Goal: Task Accomplishment & Management: Manage account settings

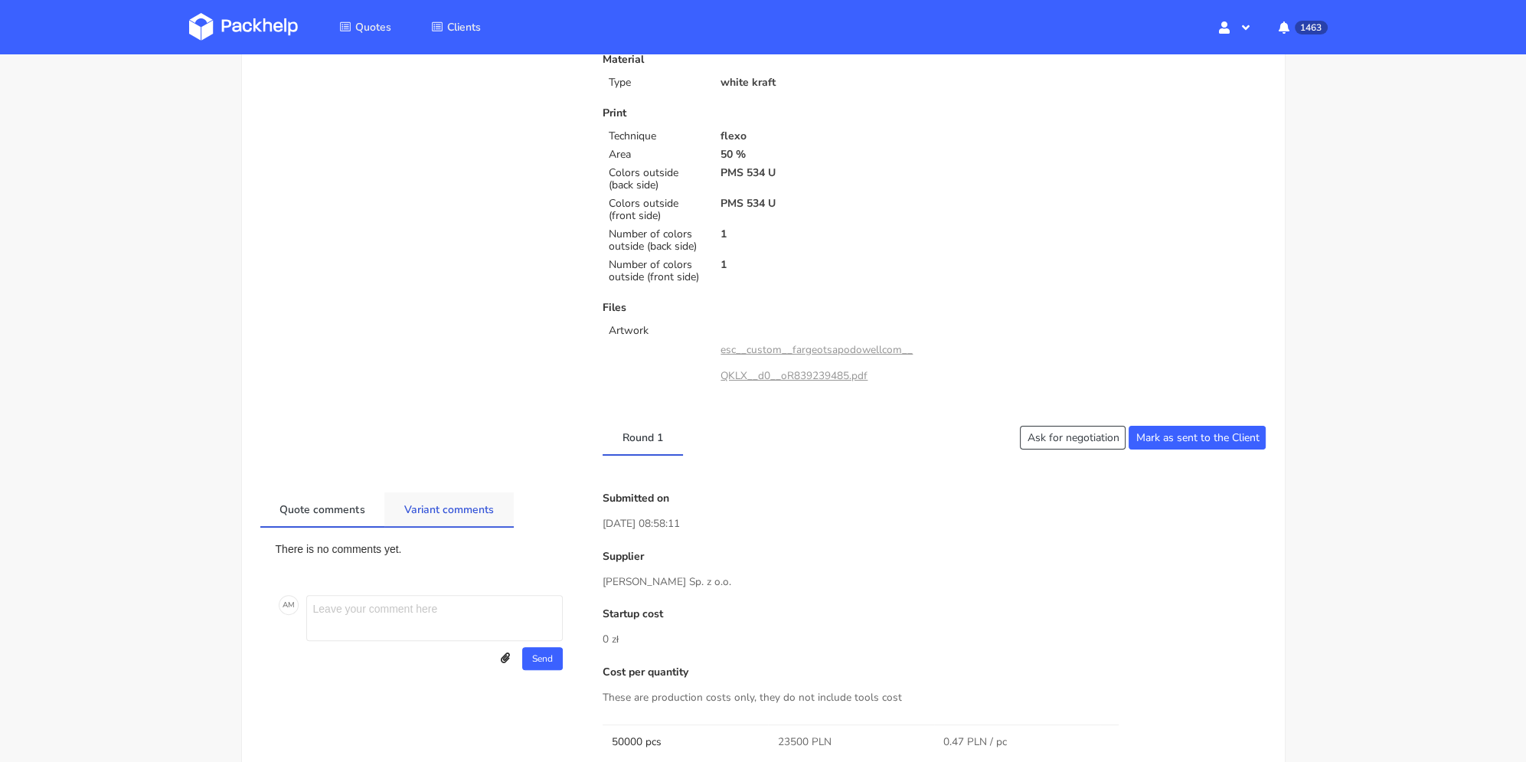
click at [446, 516] on link "Variant comments" at bounding box center [448, 509] width 129 height 34
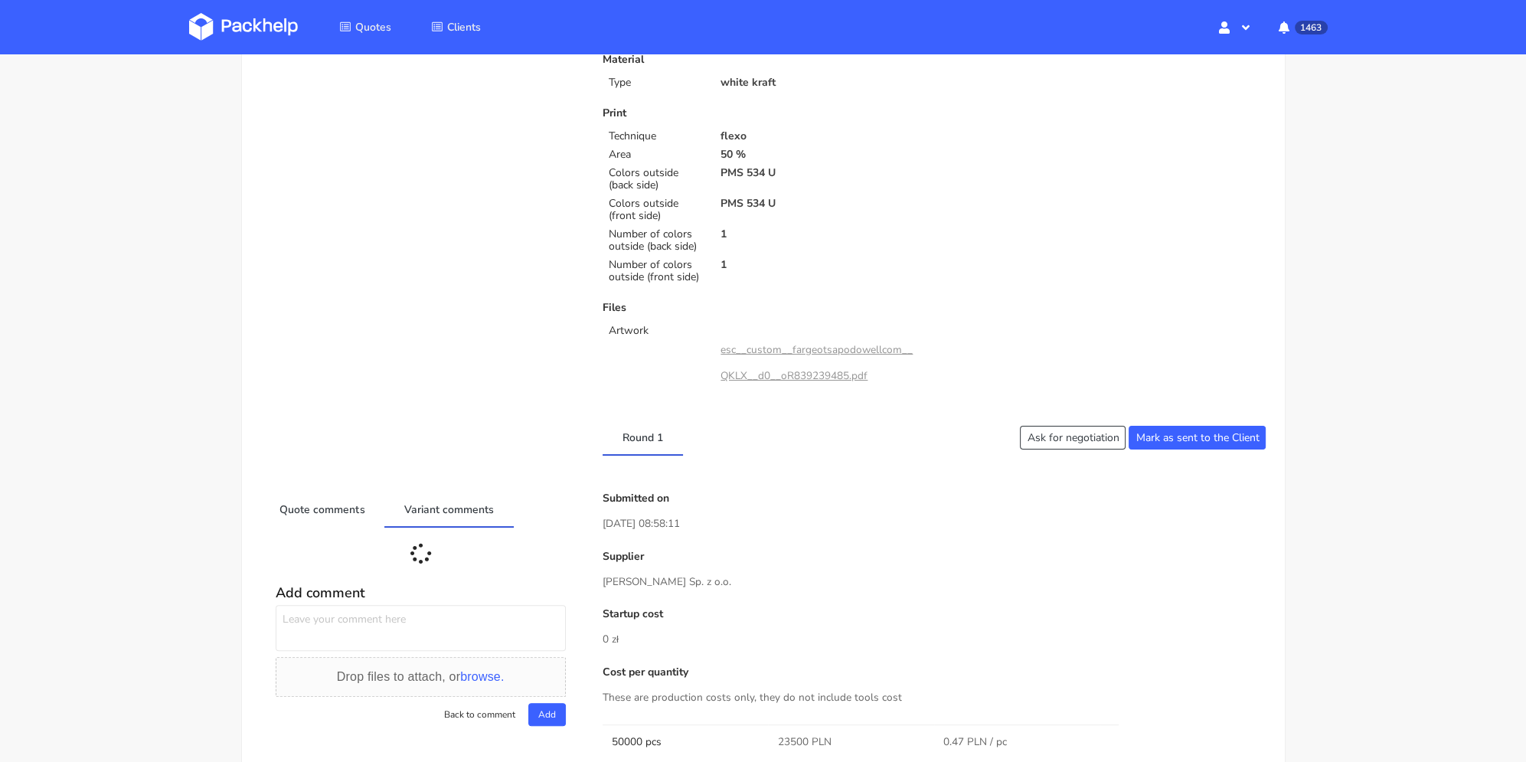
scroll to position [612, 0]
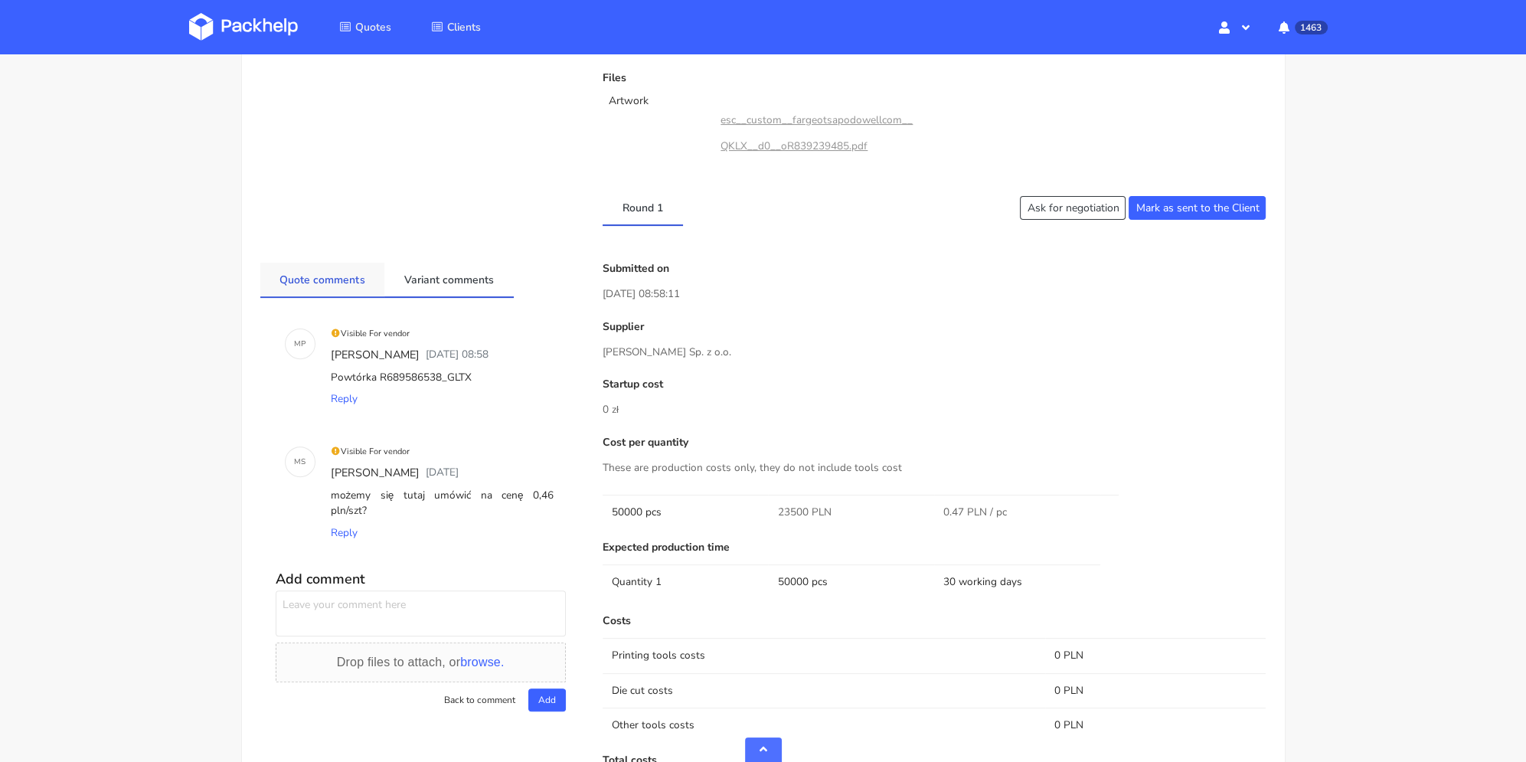
click at [357, 276] on link "Quote comments" at bounding box center [322, 280] width 125 height 34
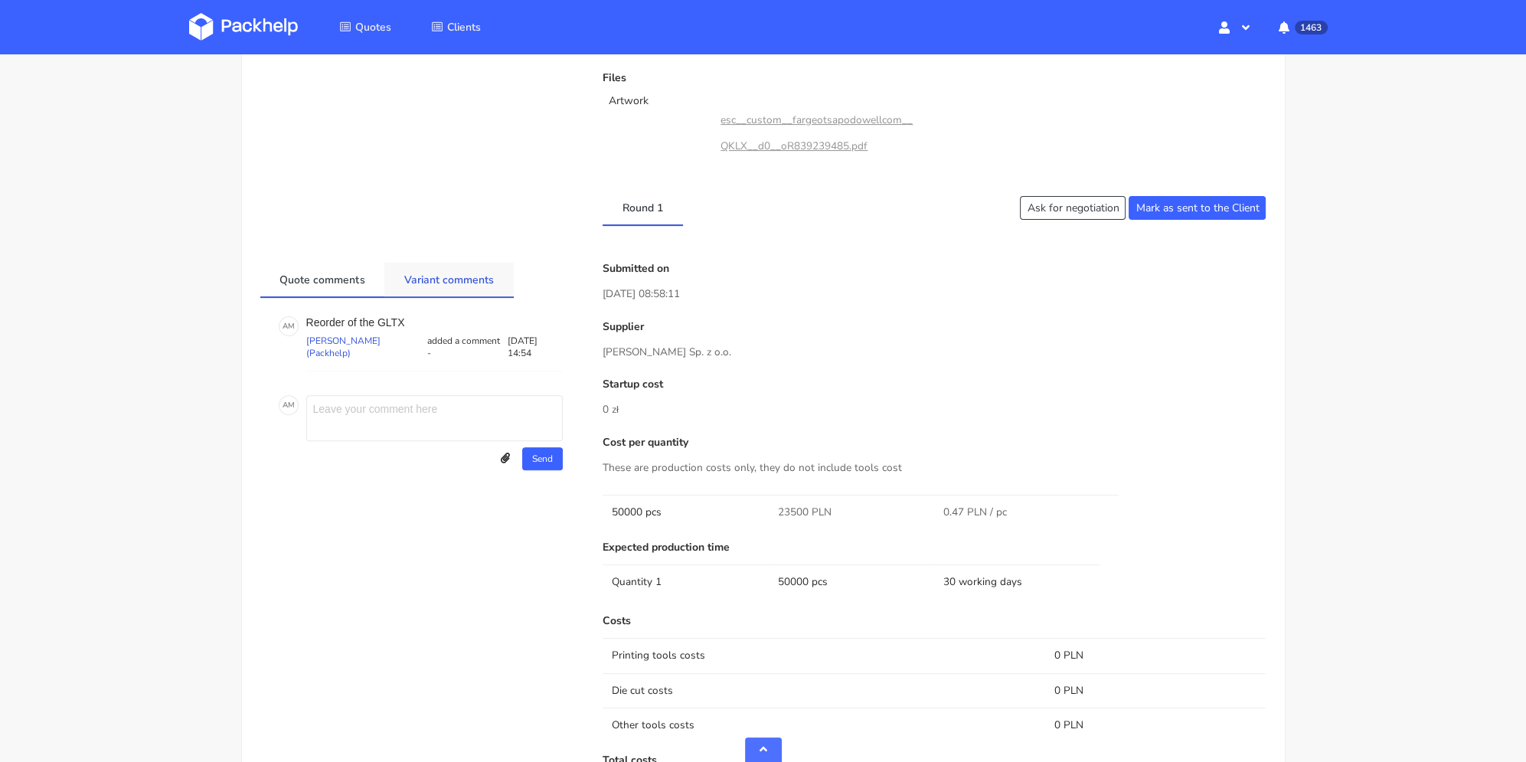
click at [483, 279] on link "Variant comments" at bounding box center [448, 280] width 129 height 34
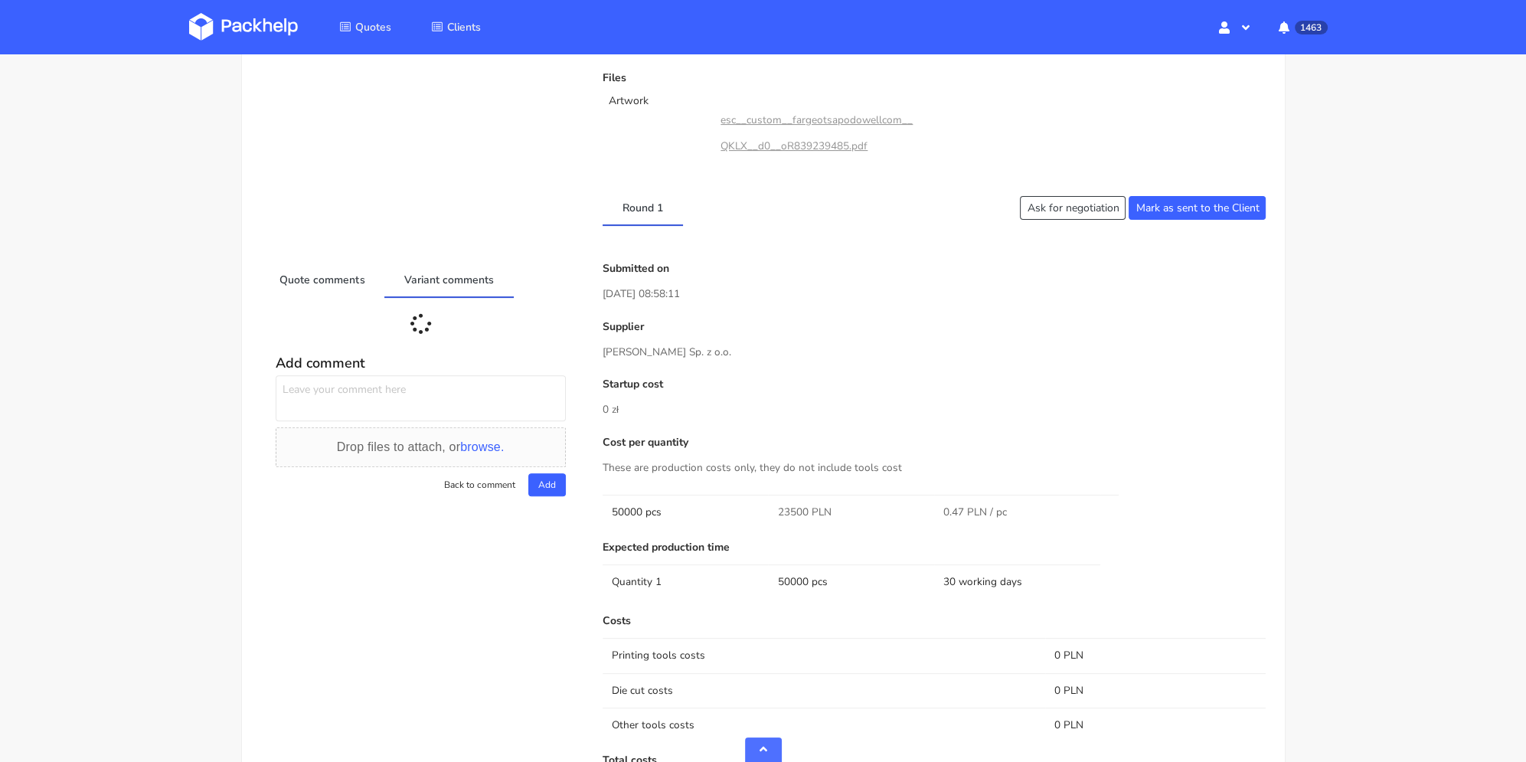
scroll to position [230, 0]
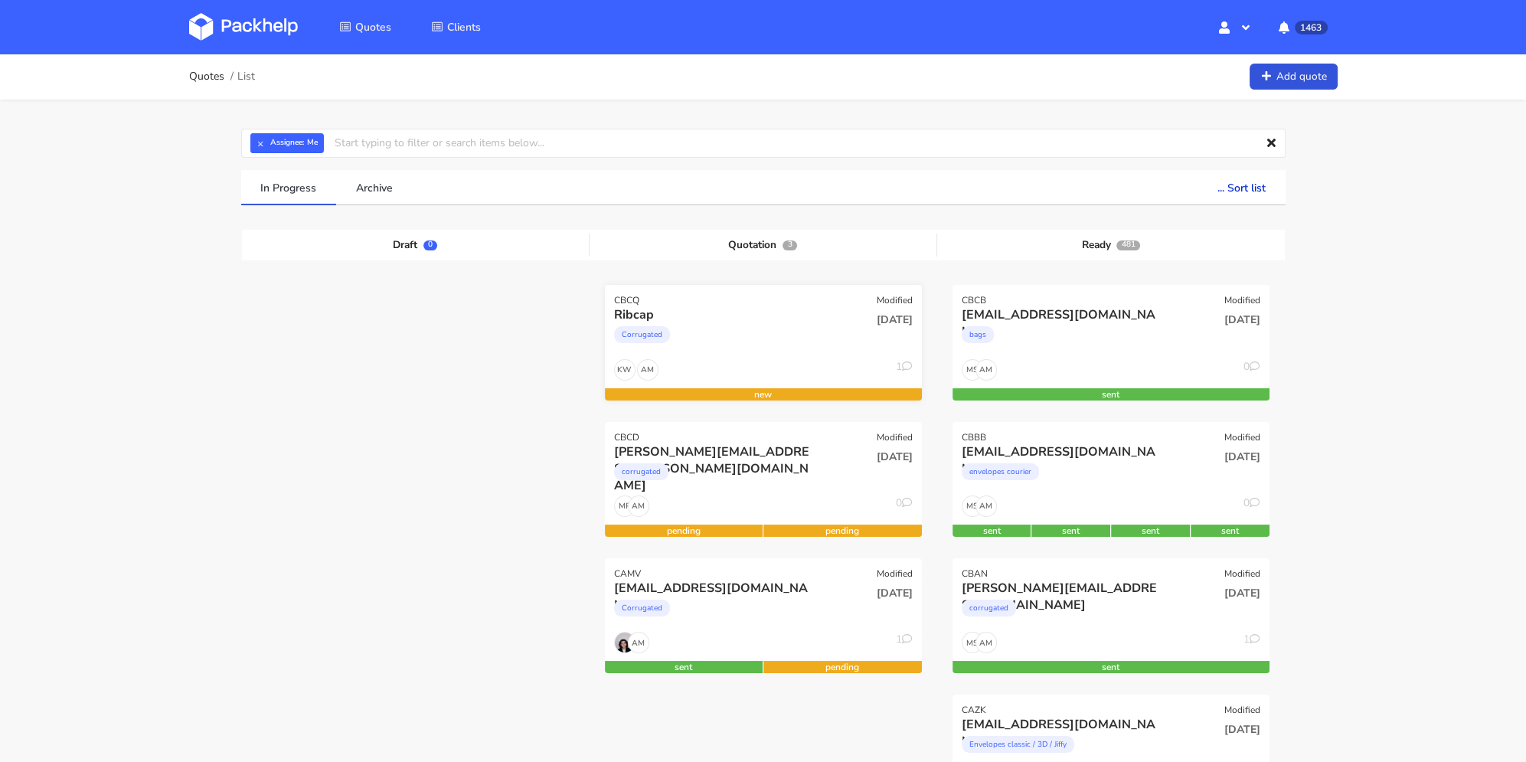
click at [781, 338] on div "Corrugated" at bounding box center [715, 338] width 203 height 31
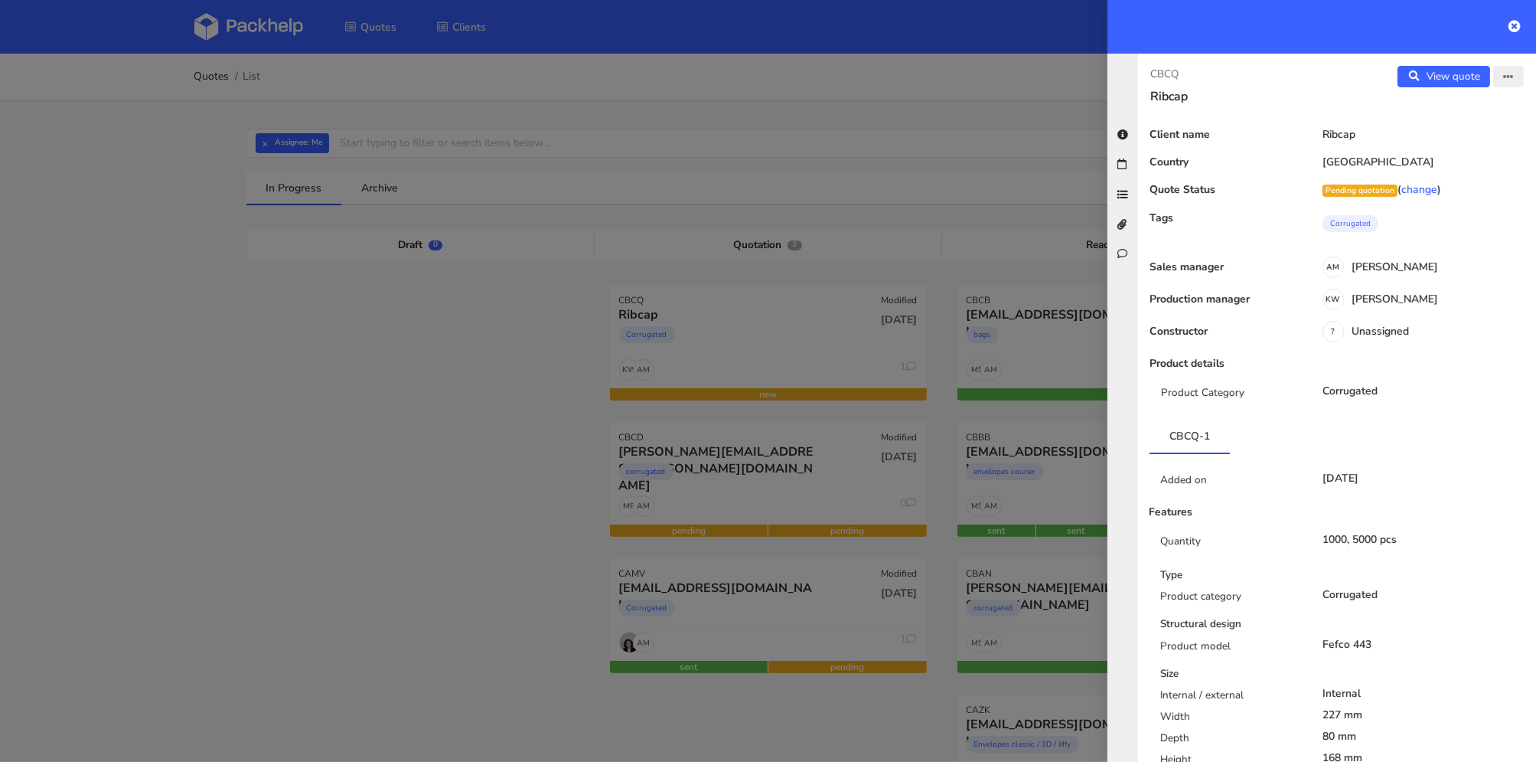
click at [1503, 82] on icon "button" at bounding box center [1508, 77] width 11 height 11
click at [1462, 113] on link "Edit quote" at bounding box center [1459, 107] width 135 height 25
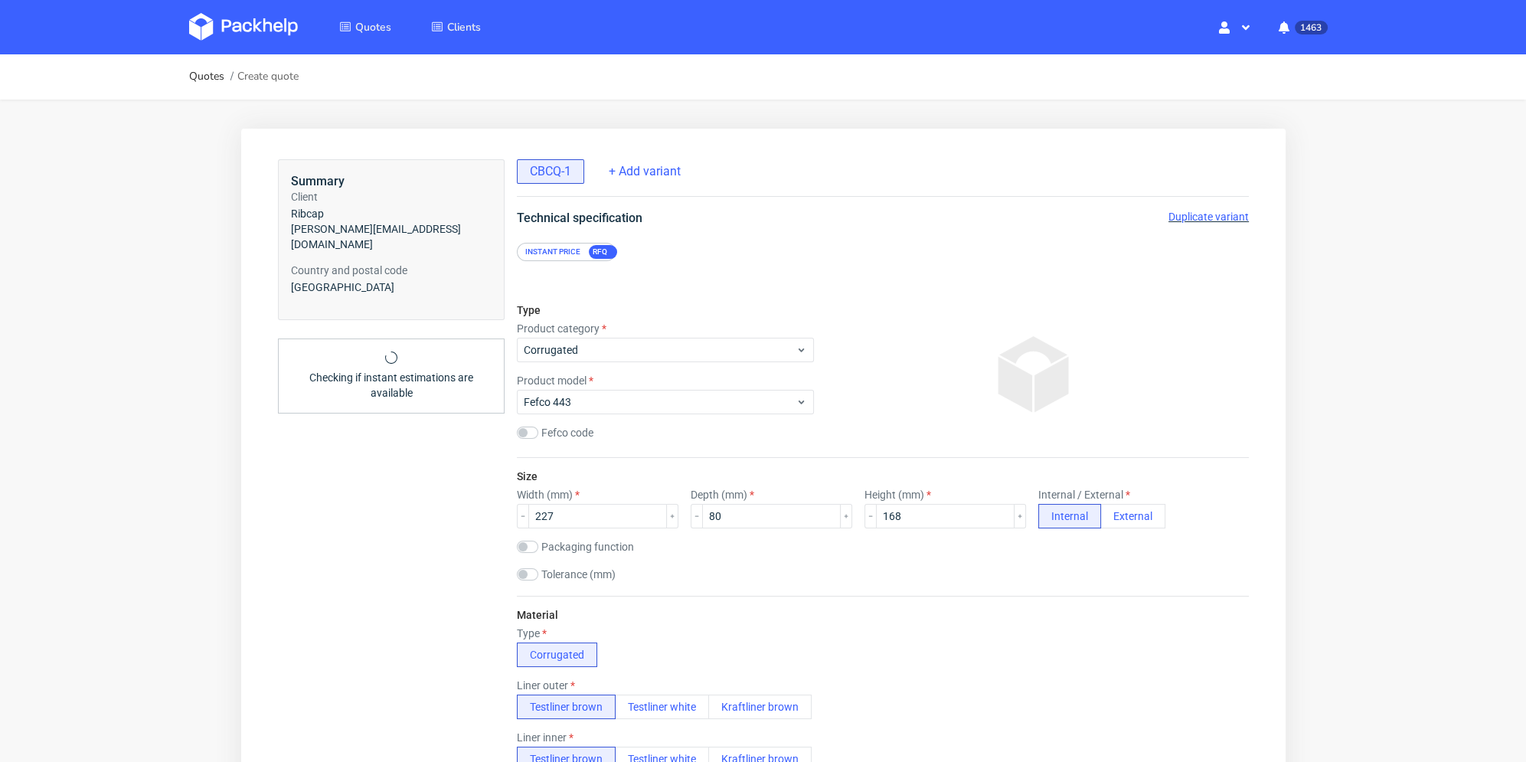
click at [1185, 217] on span "Duplicate variant" at bounding box center [1207, 217] width 80 height 12
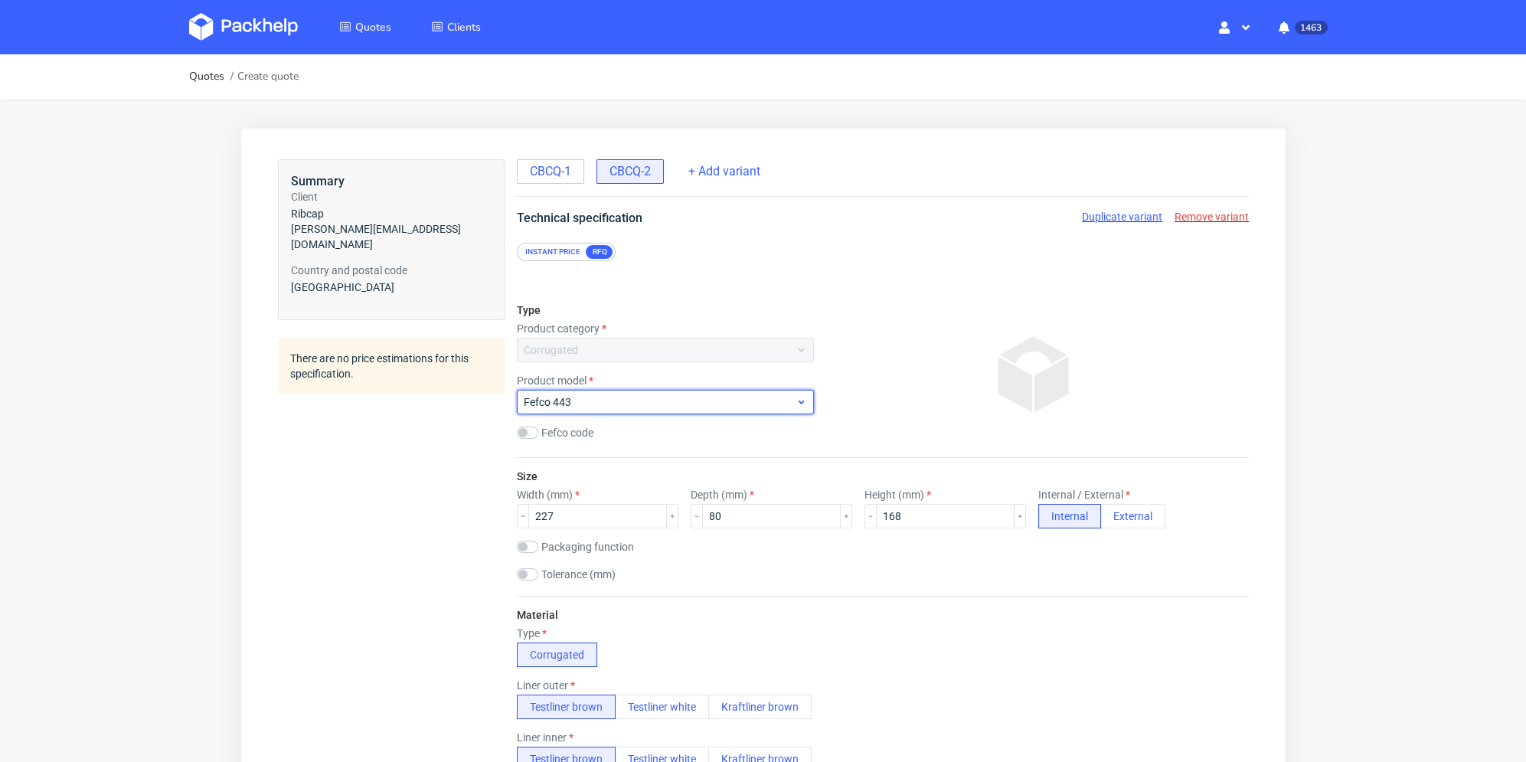
click at [604, 396] on span "Fefco 443" at bounding box center [659, 401] width 272 height 15
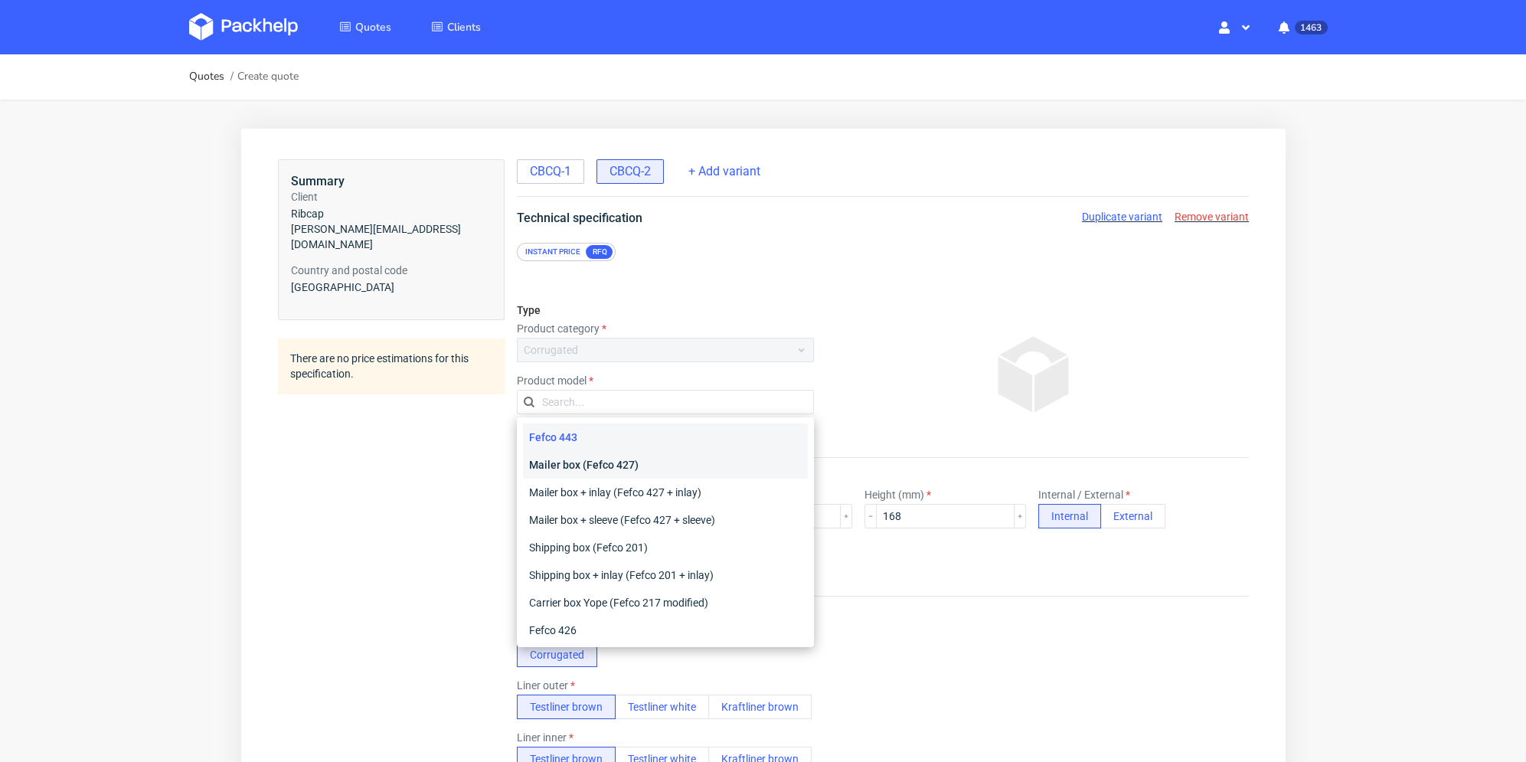
click at [628, 463] on div "Mailer box (Fefco 427)" at bounding box center [664, 465] width 285 height 28
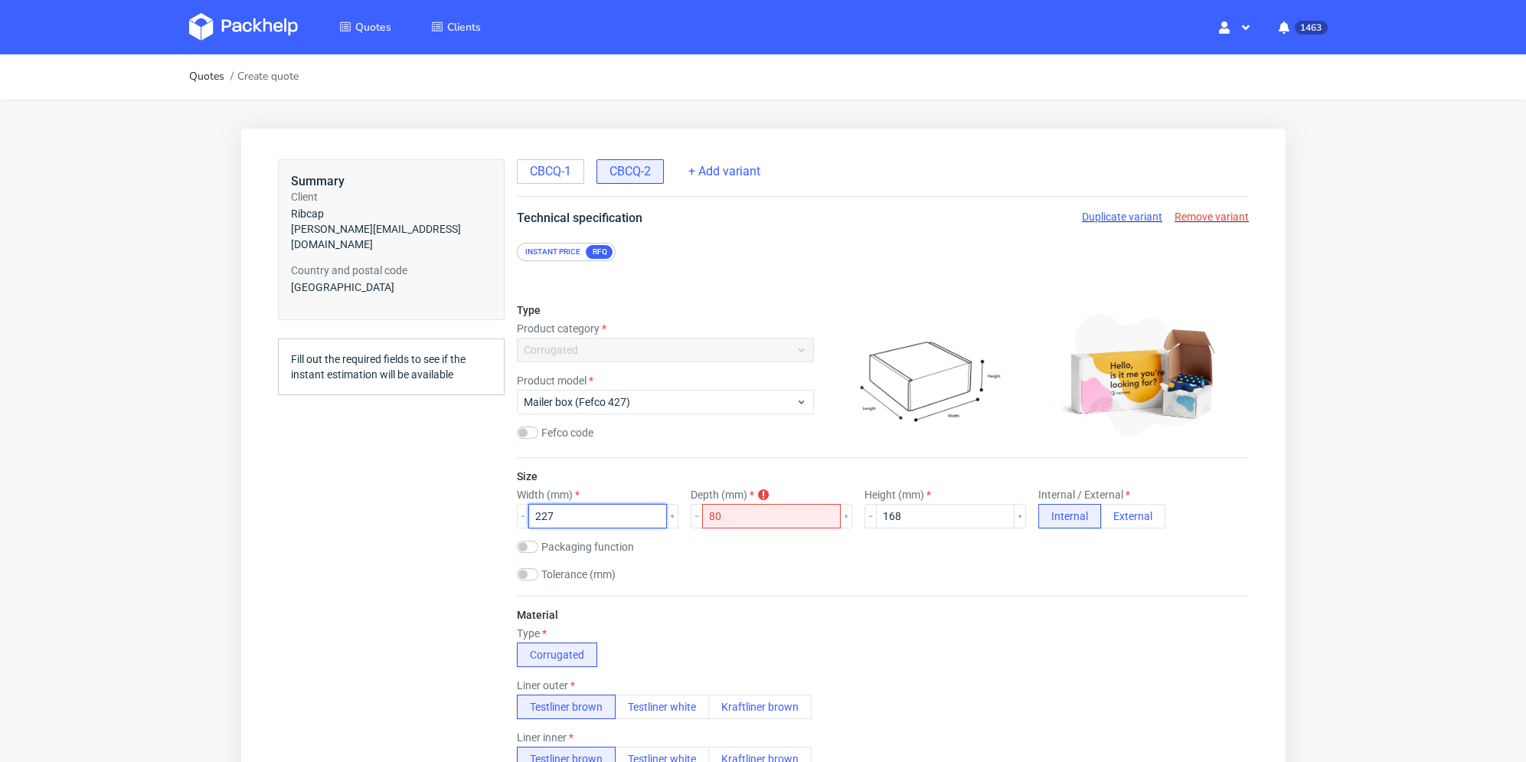
drag, startPoint x: 571, startPoint y: 513, endPoint x: 543, endPoint y: 508, distance: 28.7
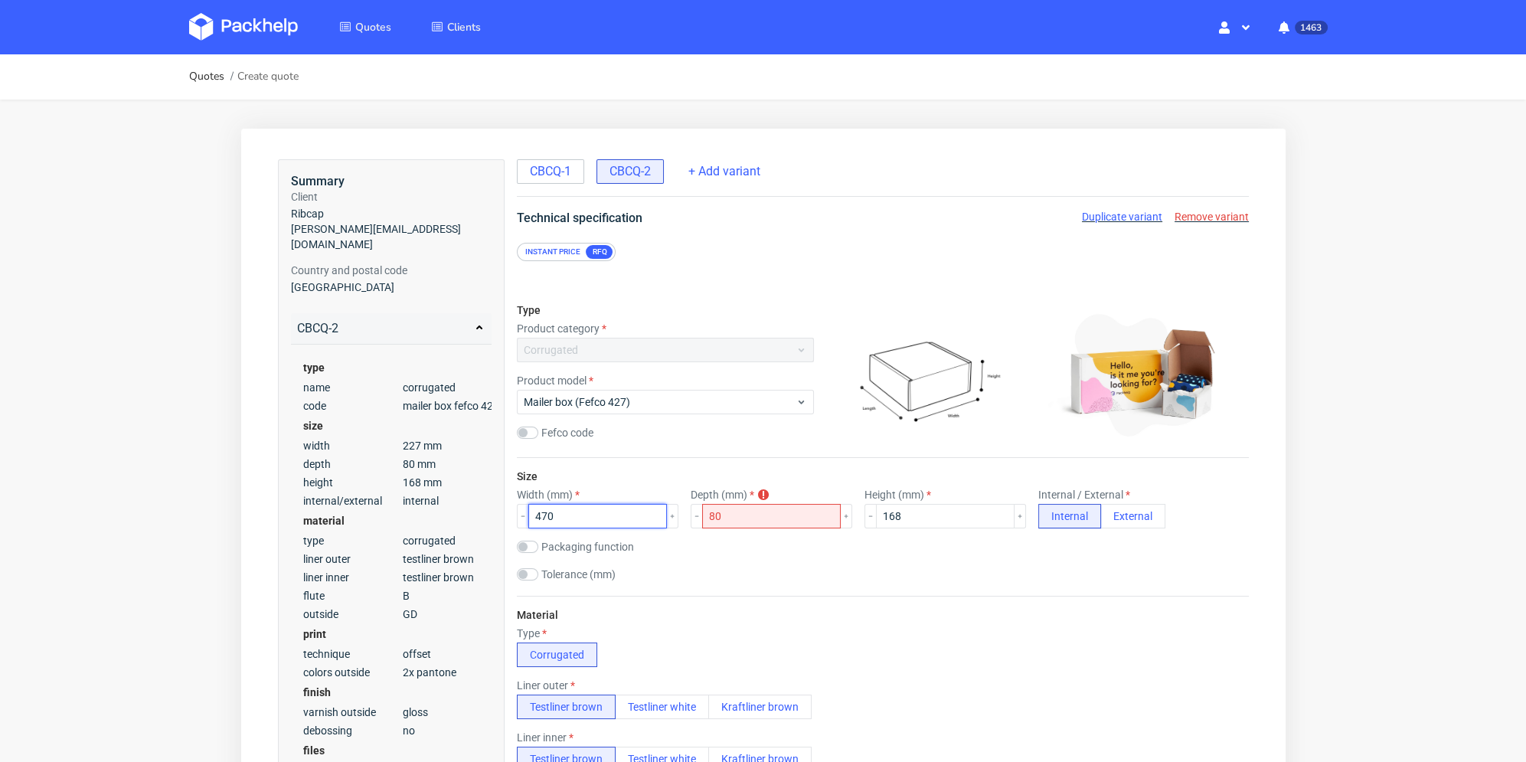
drag, startPoint x: 553, startPoint y: 517, endPoint x: 540, endPoint y: 511, distance: 14.1
type input "170"
drag, startPoint x: 711, startPoint y: 521, endPoint x: 673, endPoint y: 521, distance: 38.3
click at [664, 522] on div "Width (mm) 170 Depth (mm) Depth must be grather than Height or equal 80 Height …" at bounding box center [882, 508] width 732 height 40
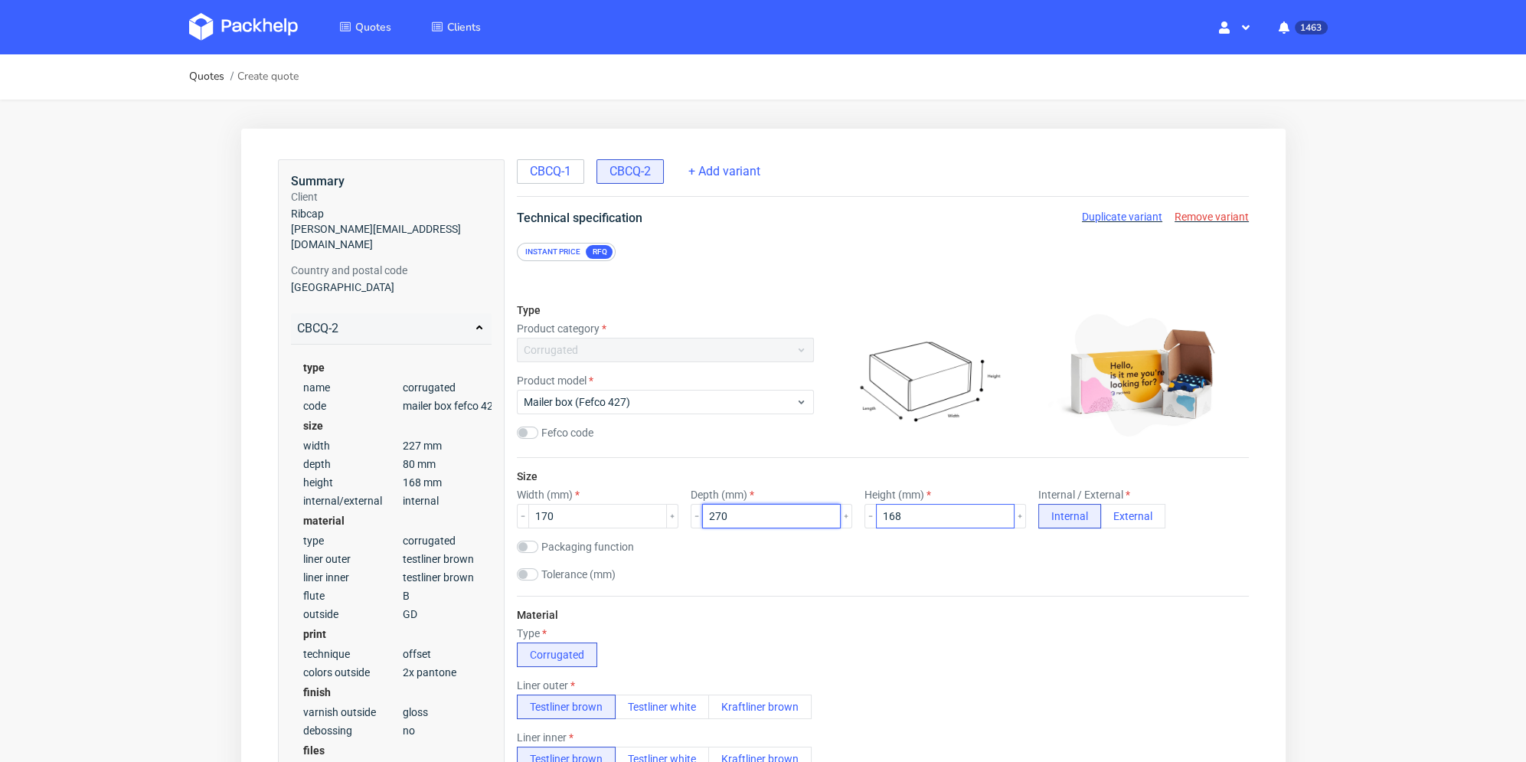
type input "270"
drag, startPoint x: 873, startPoint y: 514, endPoint x: 850, endPoint y: 520, distance: 23.8
click at [850, 520] on div "Width (mm) 170 Depth (mm) 270 Height (mm) 168 Internal / External Internal Exte…" at bounding box center [882, 508] width 732 height 40
type input "100"
click at [1036, 551] on div "Packaging function Product packaging Shipping packaging" at bounding box center [882, 547] width 732 height 15
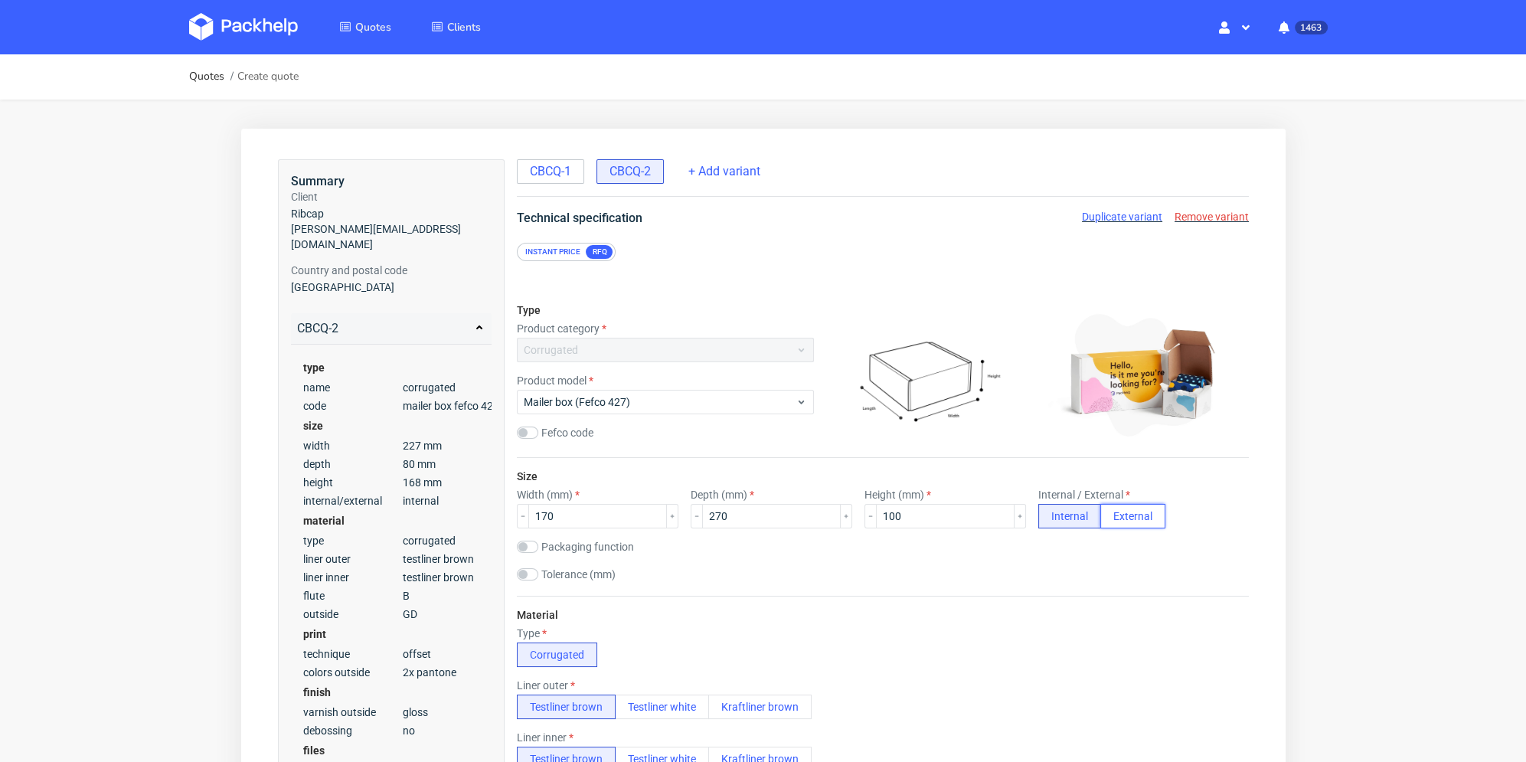
click at [1099, 518] on button "External" at bounding box center [1131, 516] width 65 height 24
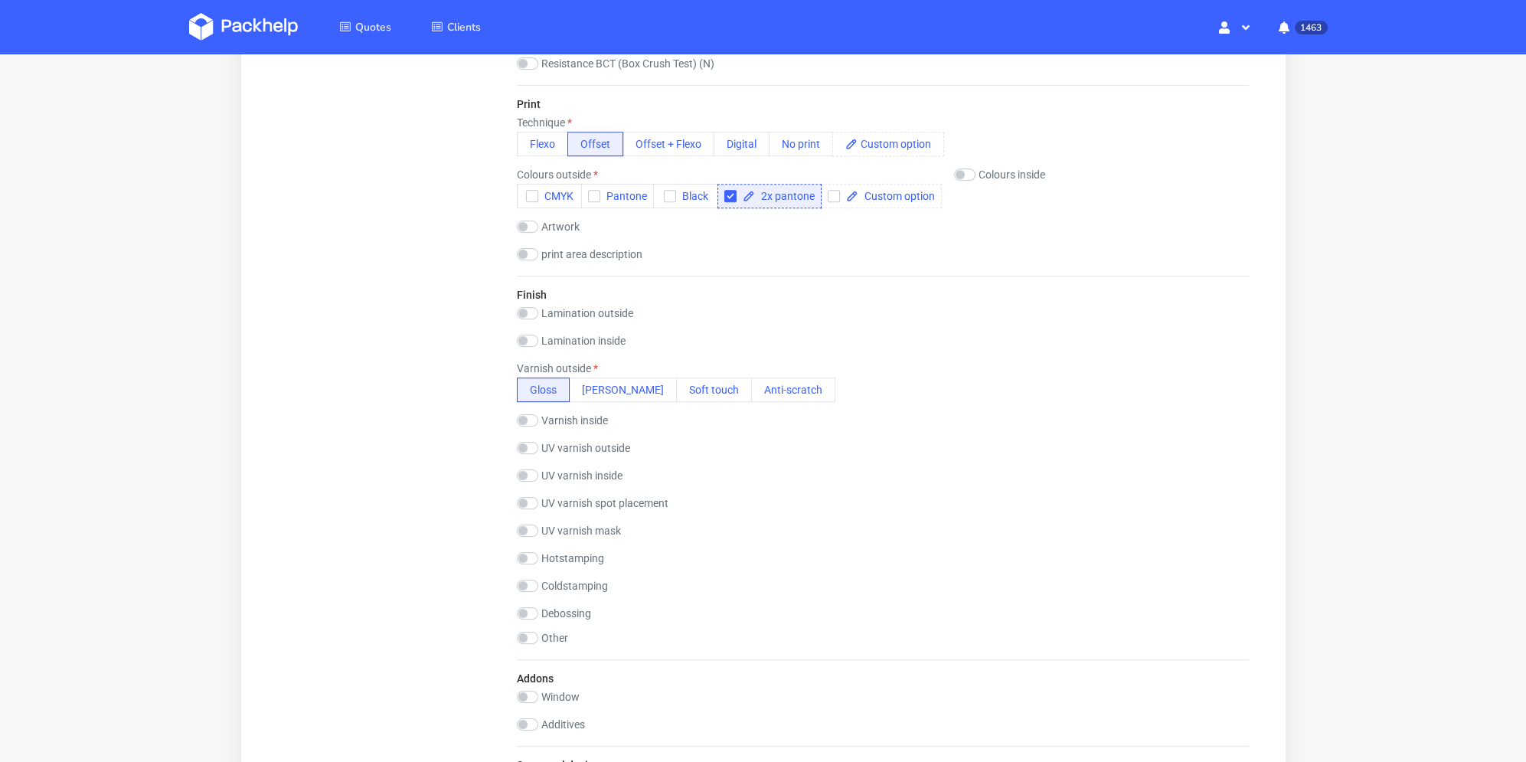
scroll to position [1531, 0]
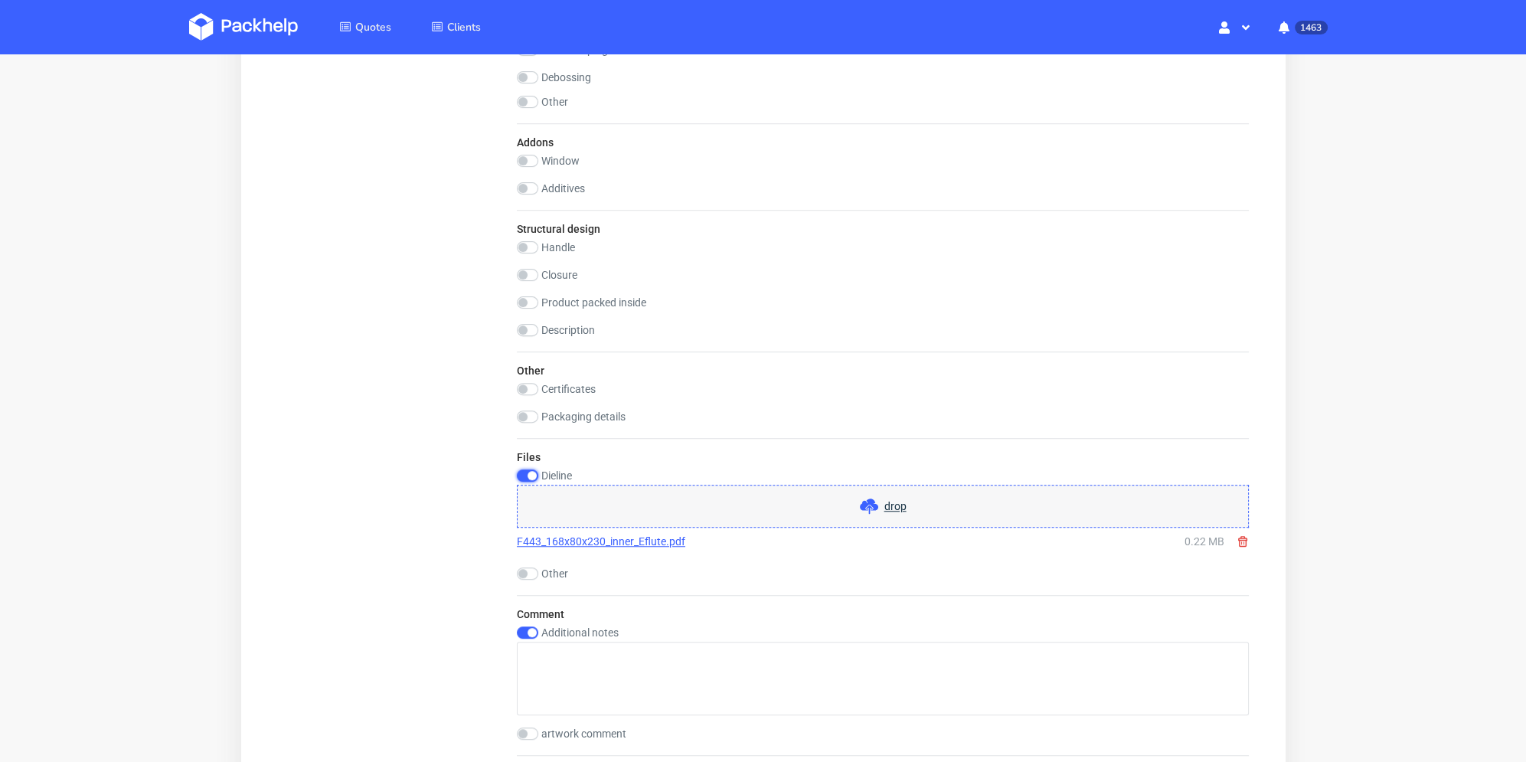
click at [523, 472] on input "checkbox" at bounding box center [526, 475] width 21 height 12
checkbox input "false"
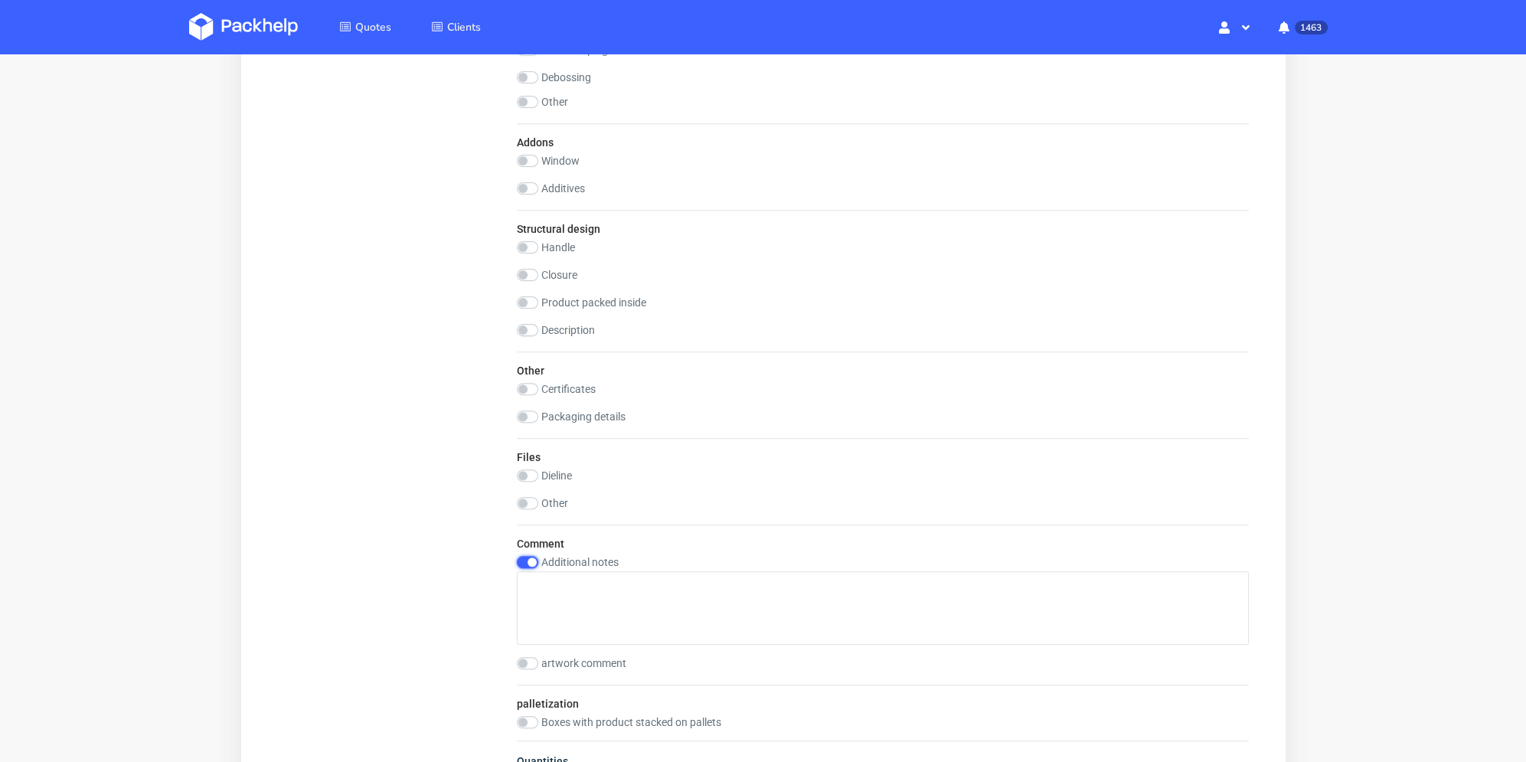
click at [530, 566] on input "checkbox" at bounding box center [526, 562] width 21 height 12
checkbox input "false"
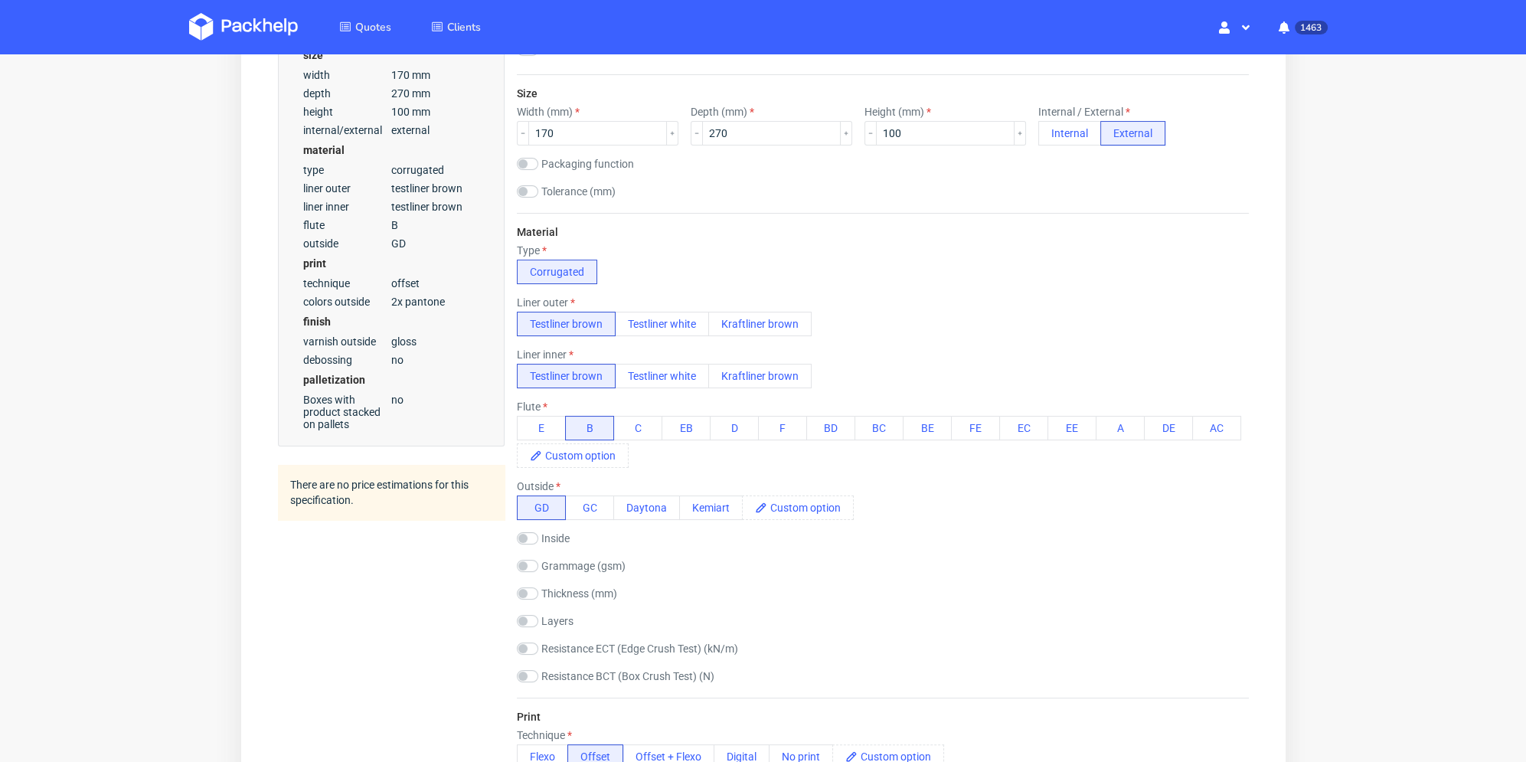
scroll to position [689, 0]
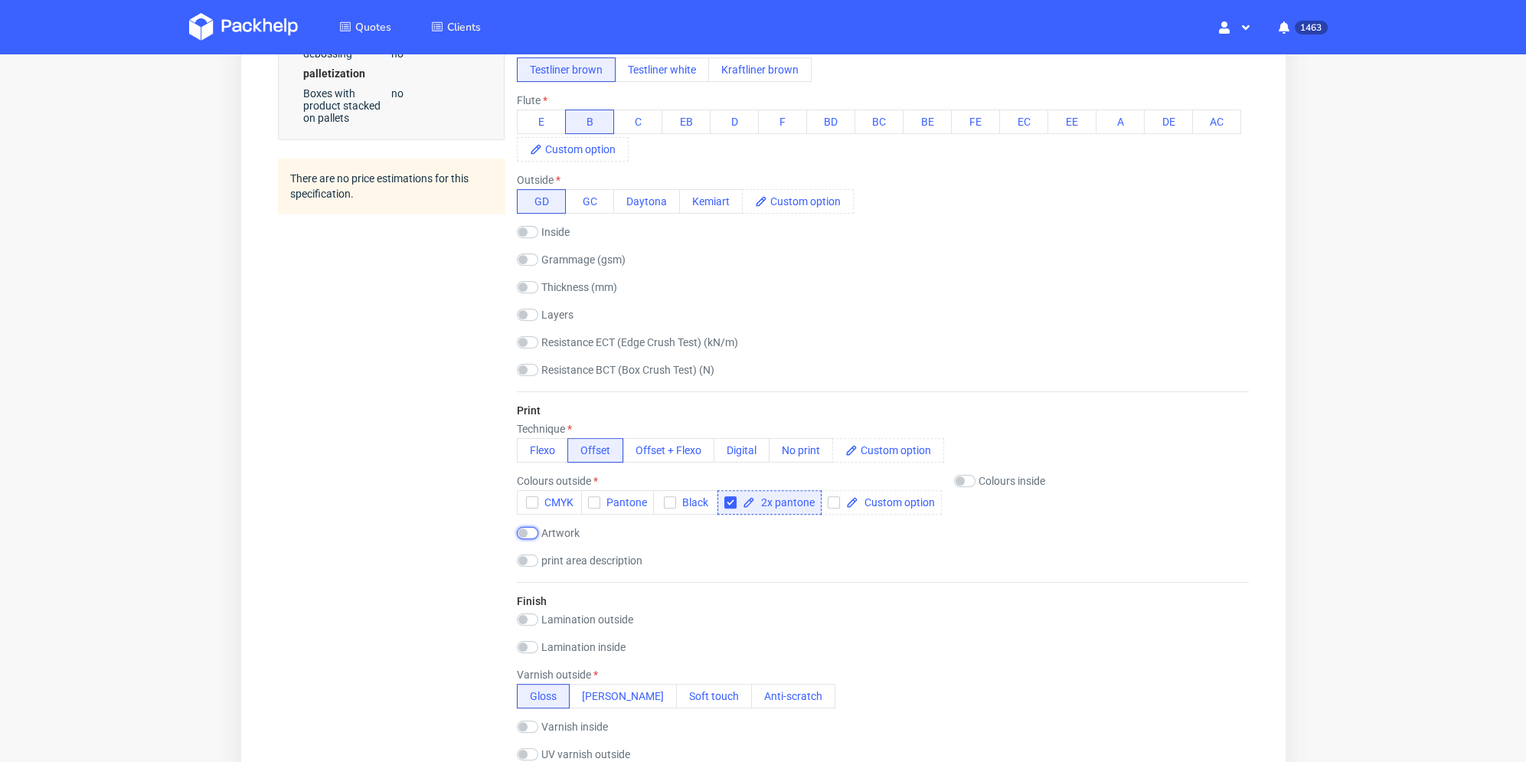
click at [524, 530] on input "checkbox" at bounding box center [526, 533] width 21 height 12
checkbox input "true"
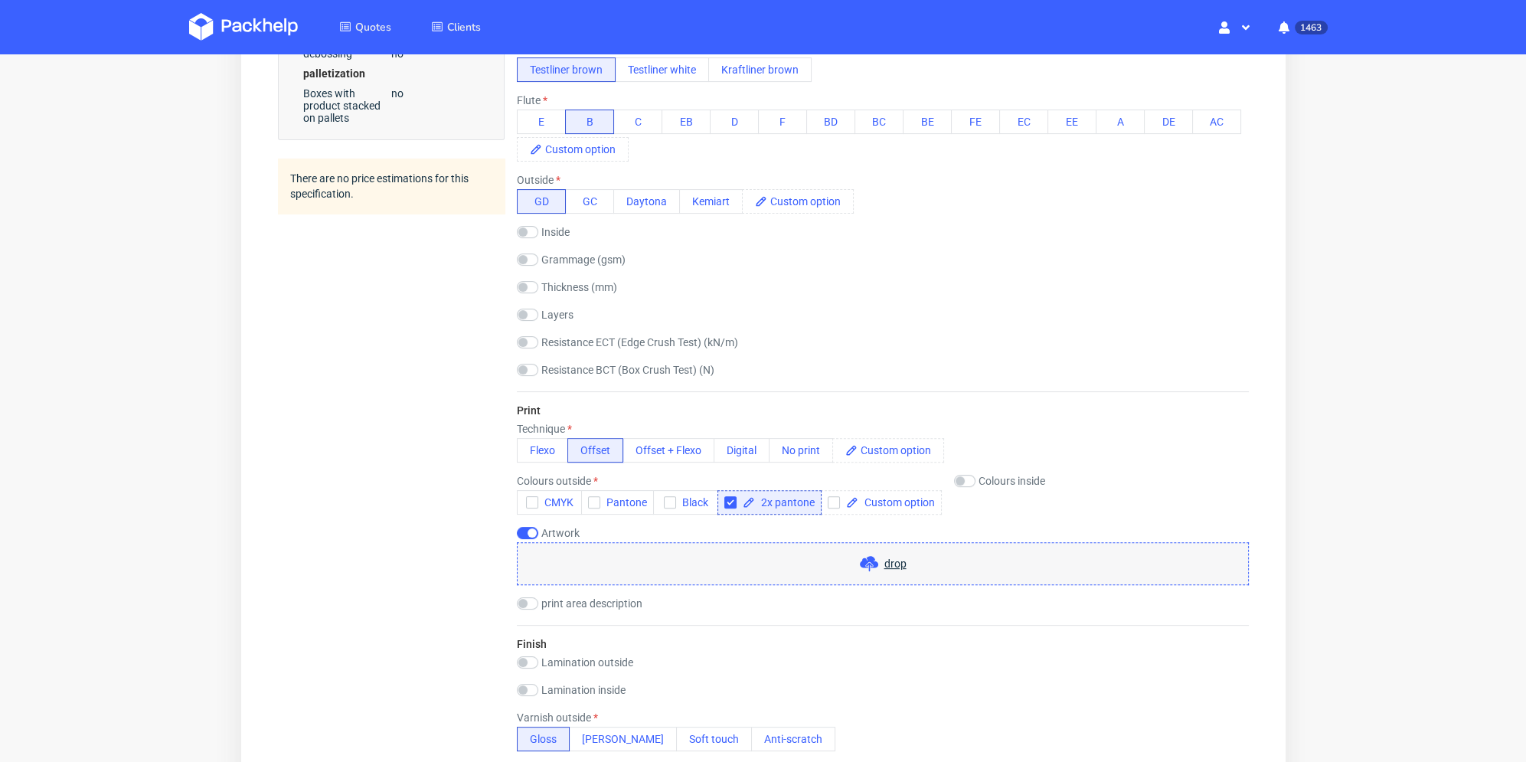
click at [579, 571] on div "drop" at bounding box center [882, 563] width 732 height 43
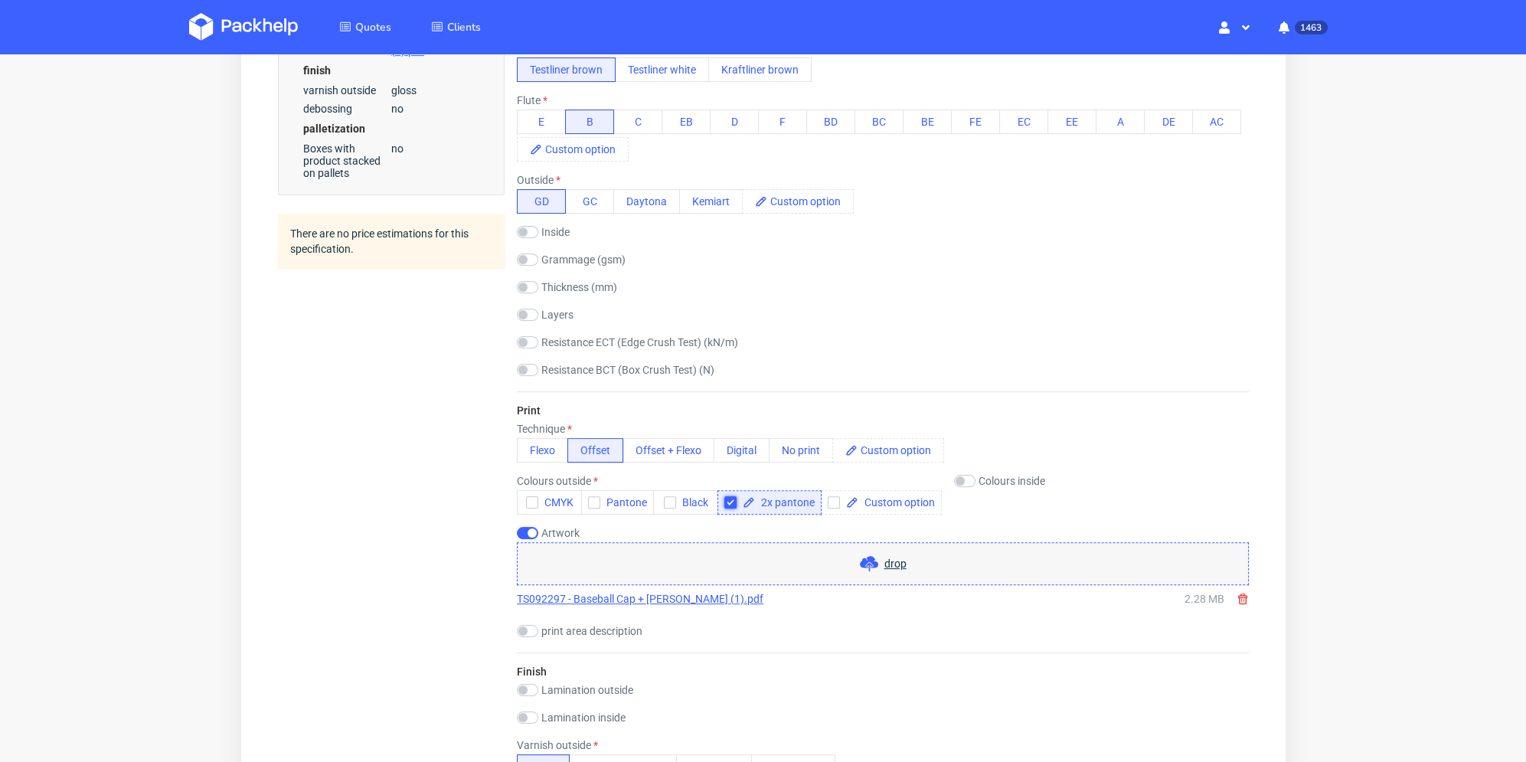
click at [726, 501] on input "checkbox" at bounding box center [729, 502] width 12 height 12
checkbox input "false"
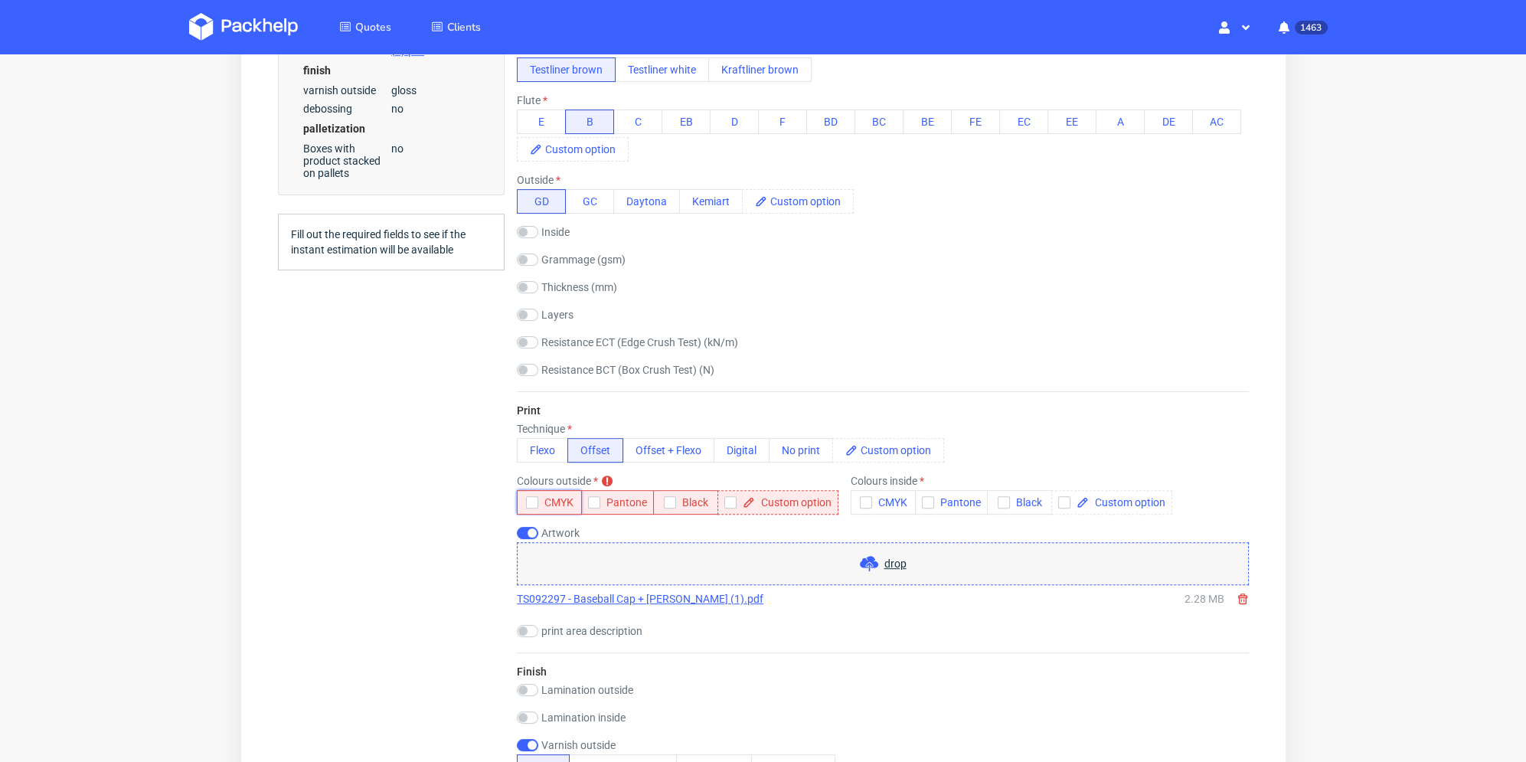
click at [527, 503] on icon "button" at bounding box center [531, 502] width 11 height 11
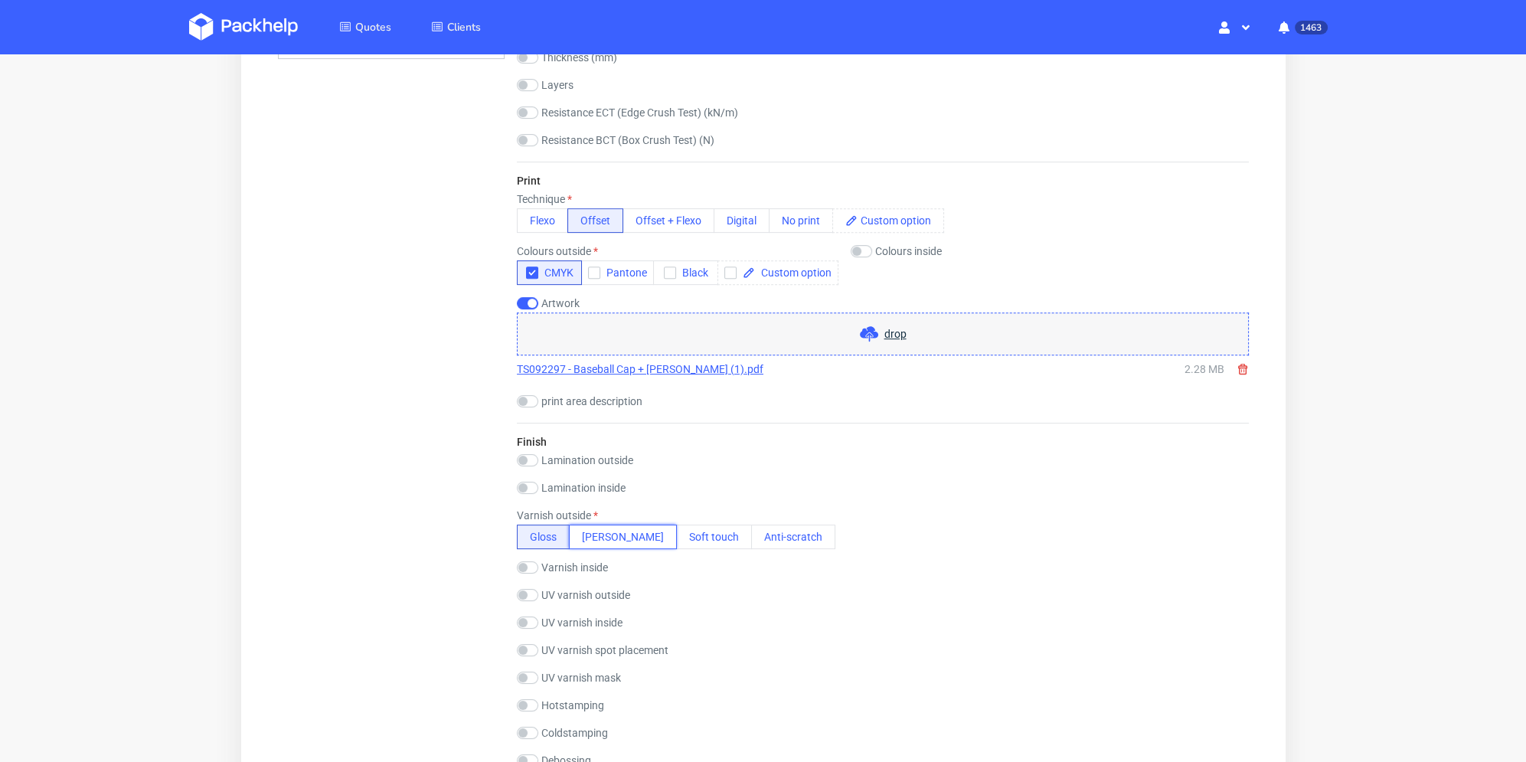
click at [586, 532] on button "[PERSON_NAME]" at bounding box center [622, 536] width 108 height 24
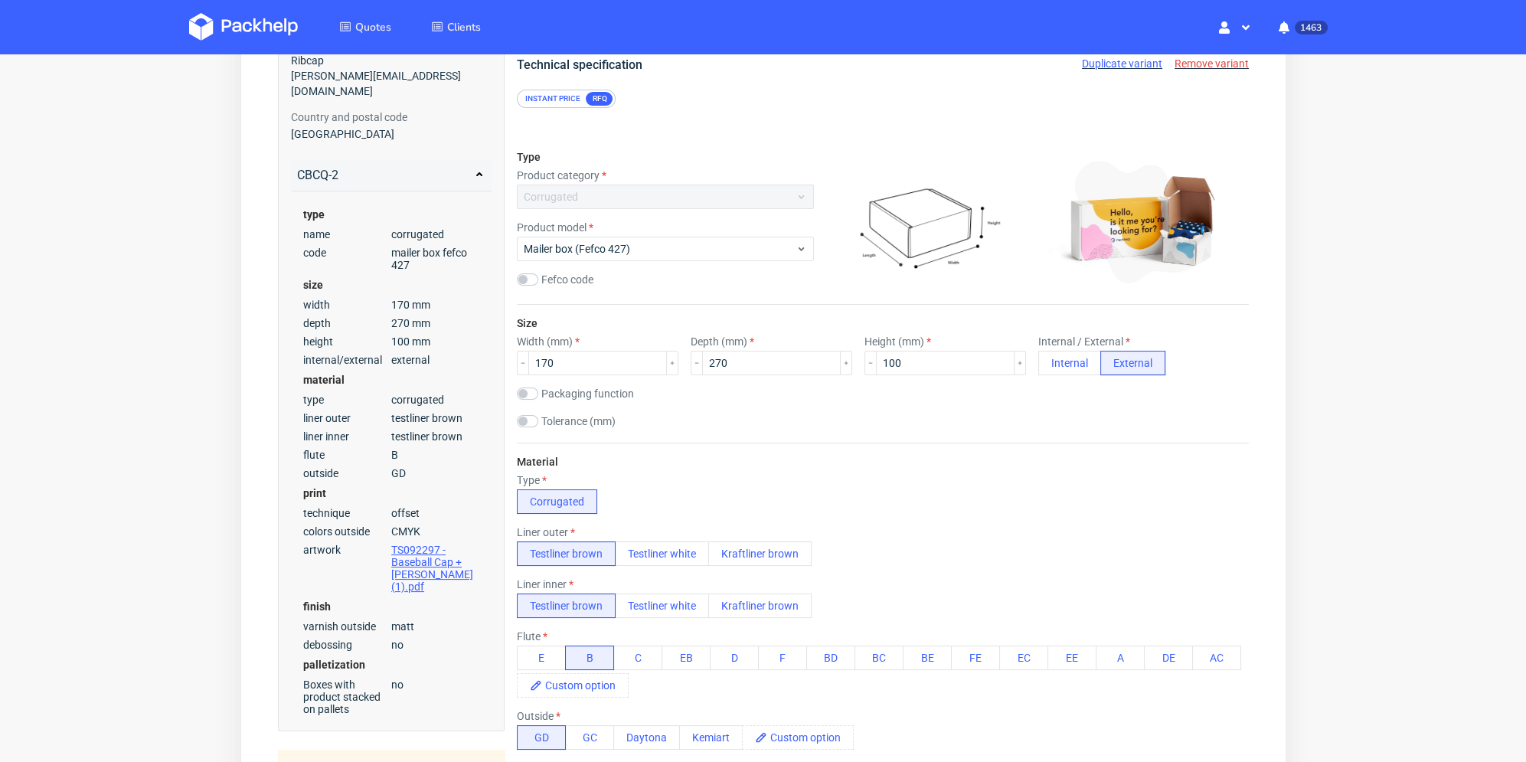
scroll to position [0, 0]
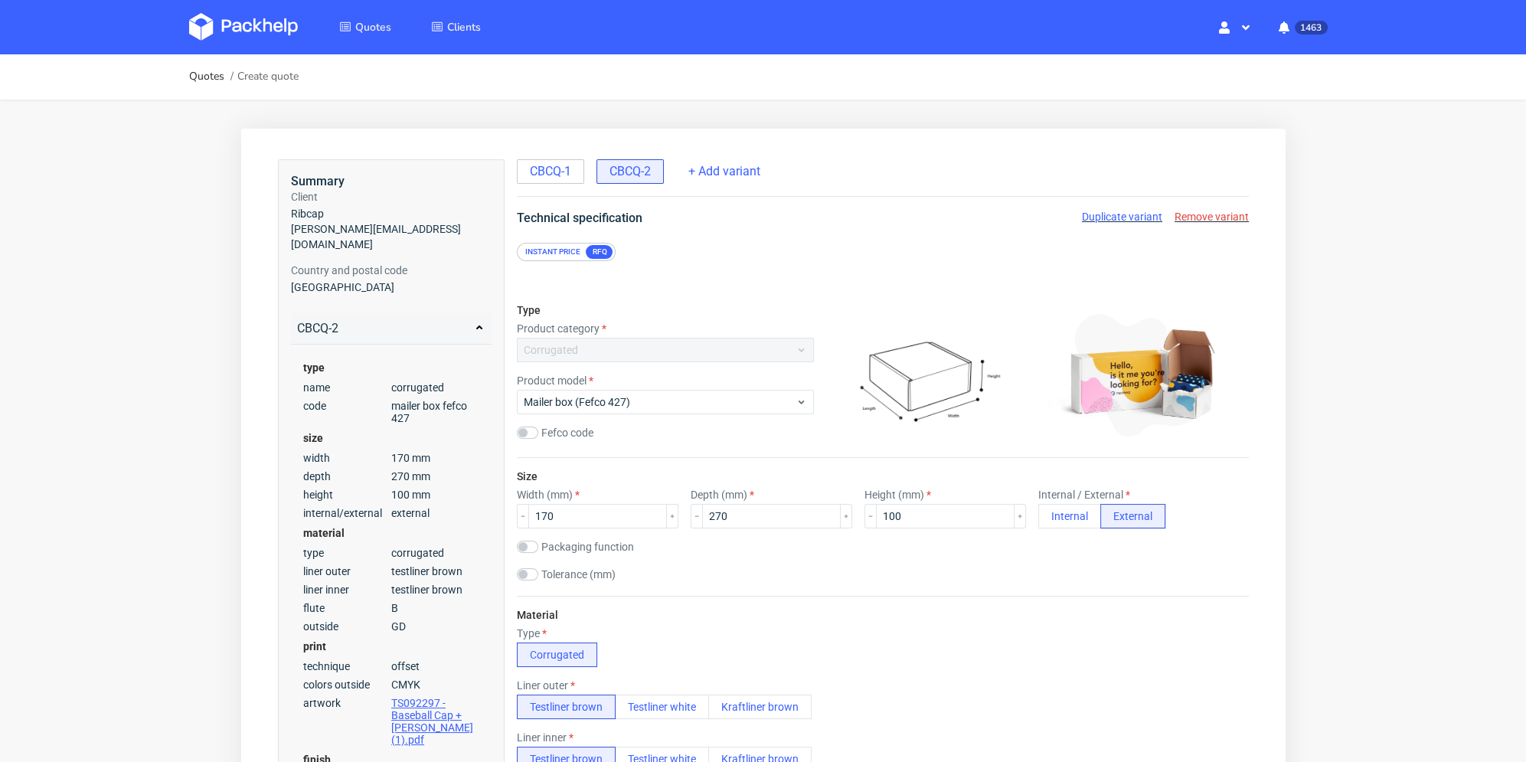
click at [1109, 217] on span "Duplicate variant" at bounding box center [1121, 217] width 80 height 12
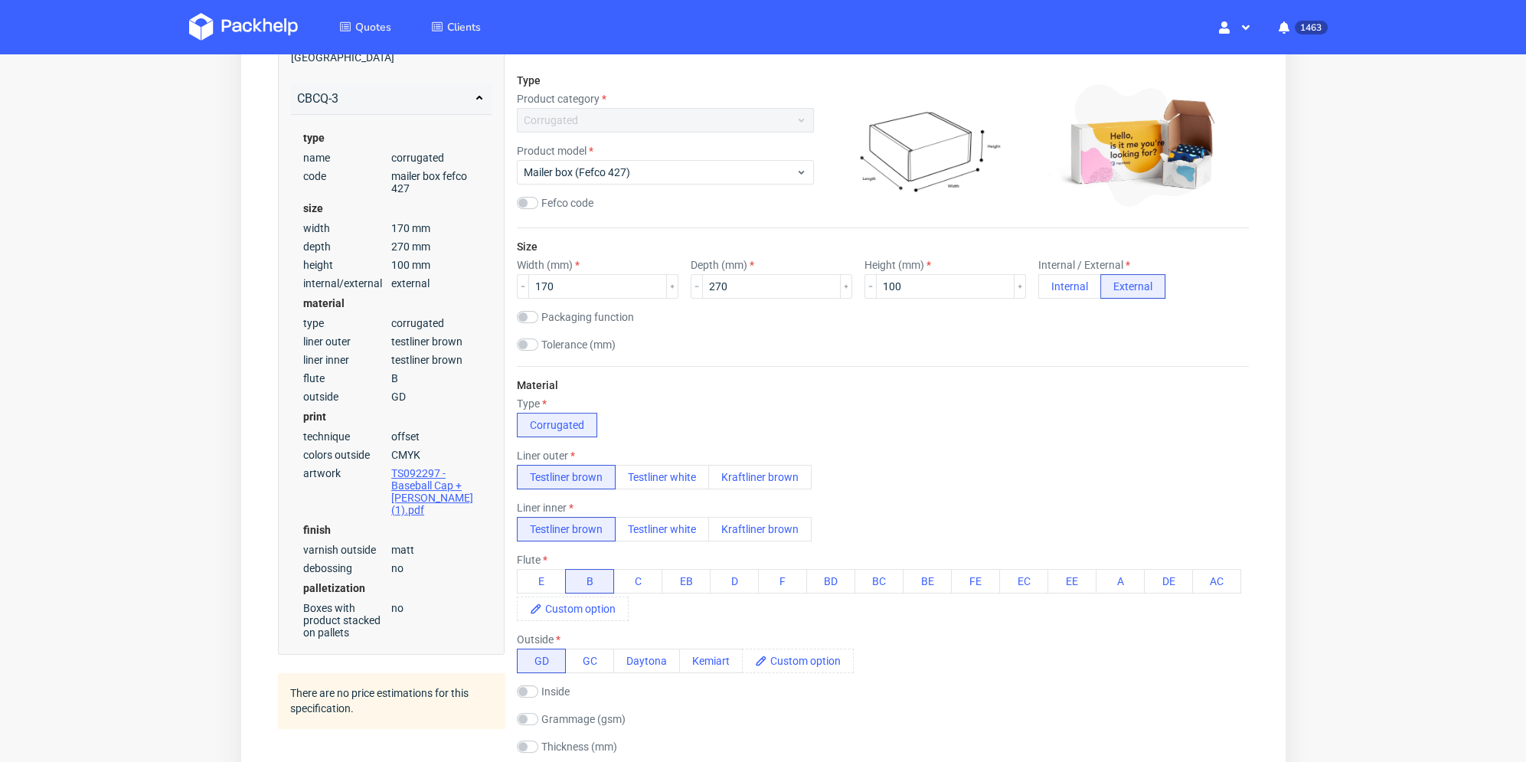
scroll to position [306, 0]
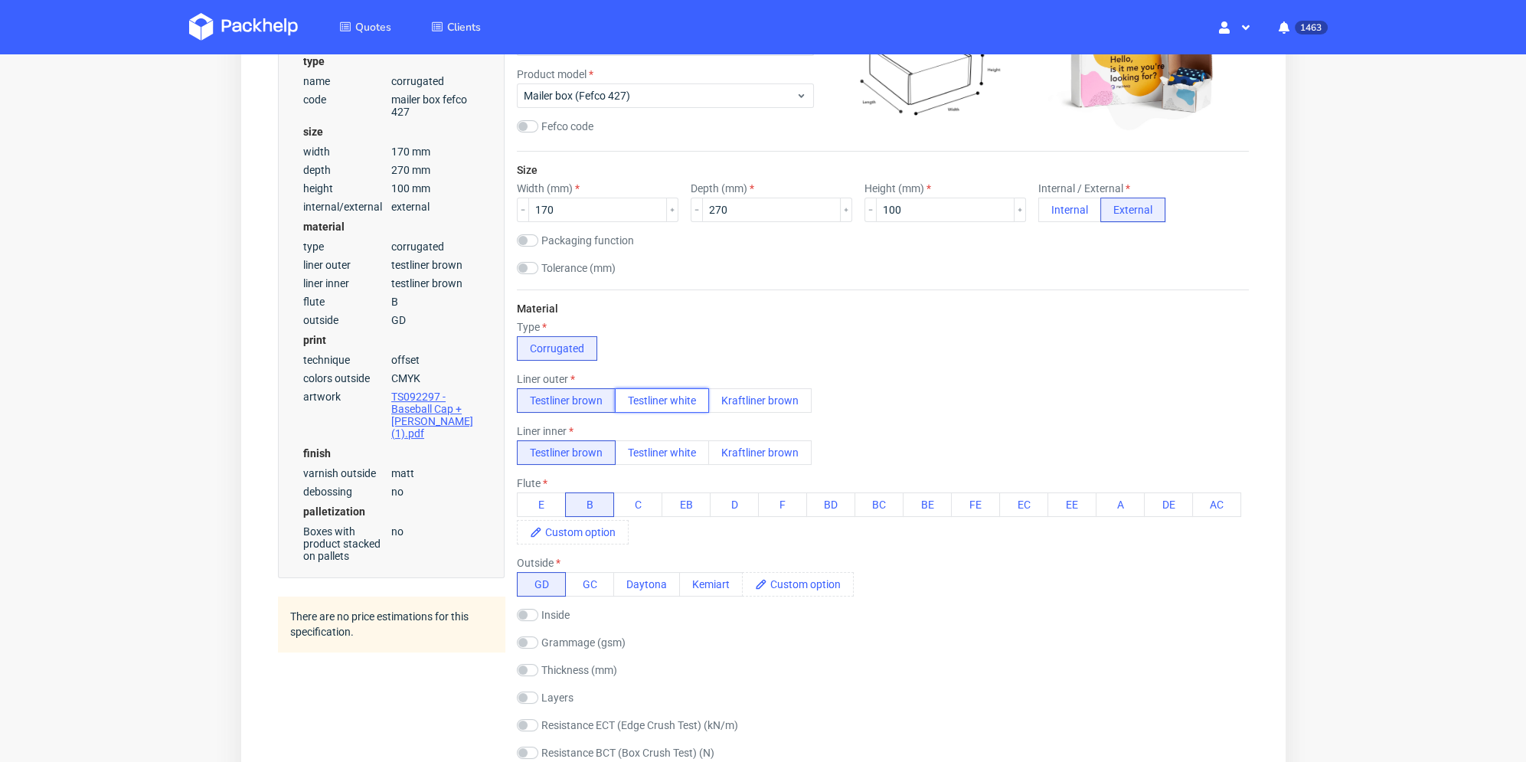
click at [669, 400] on button "Testliner white" at bounding box center [661, 400] width 94 height 24
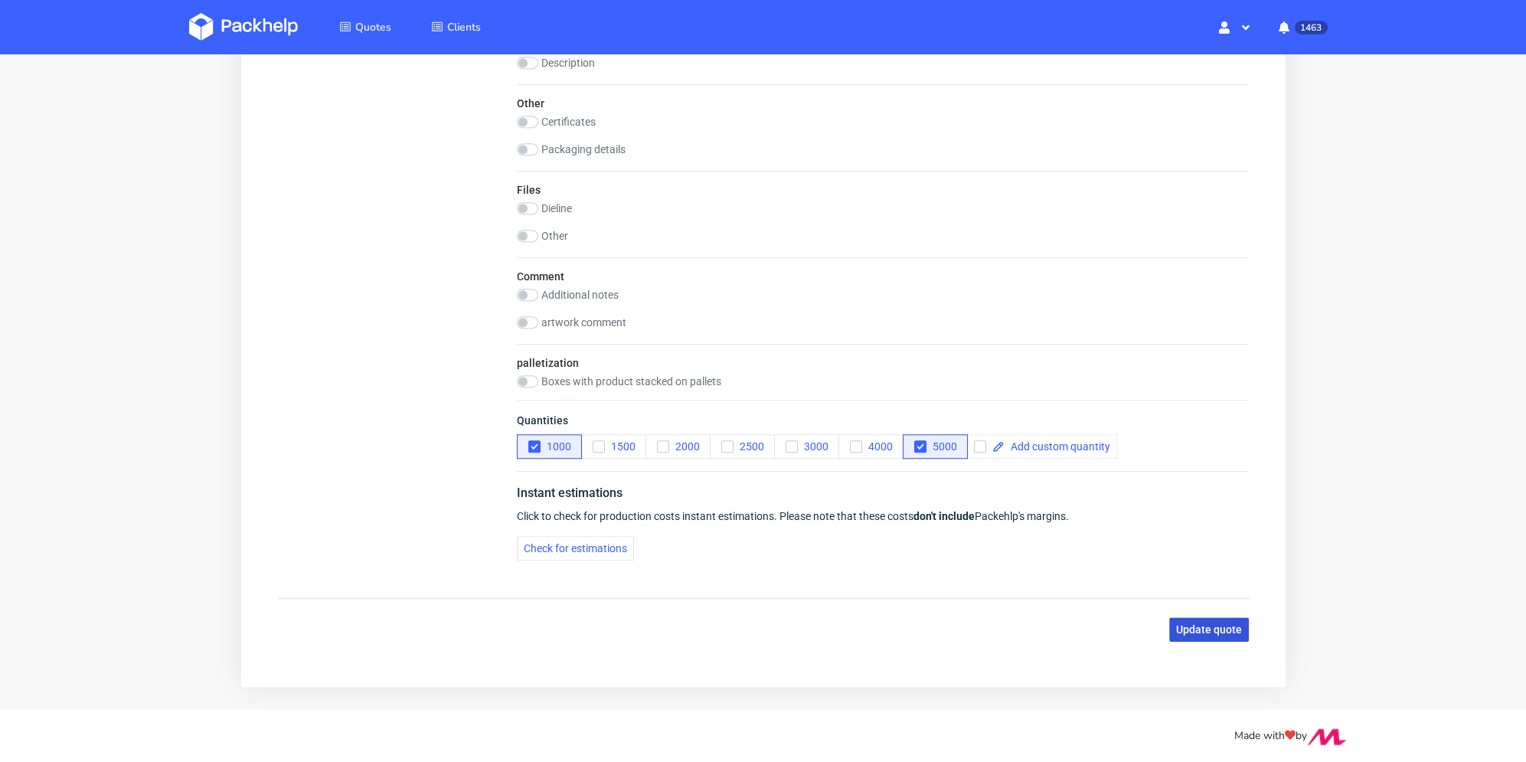
click at [1222, 624] on span "Update quote" at bounding box center [1208, 629] width 66 height 11
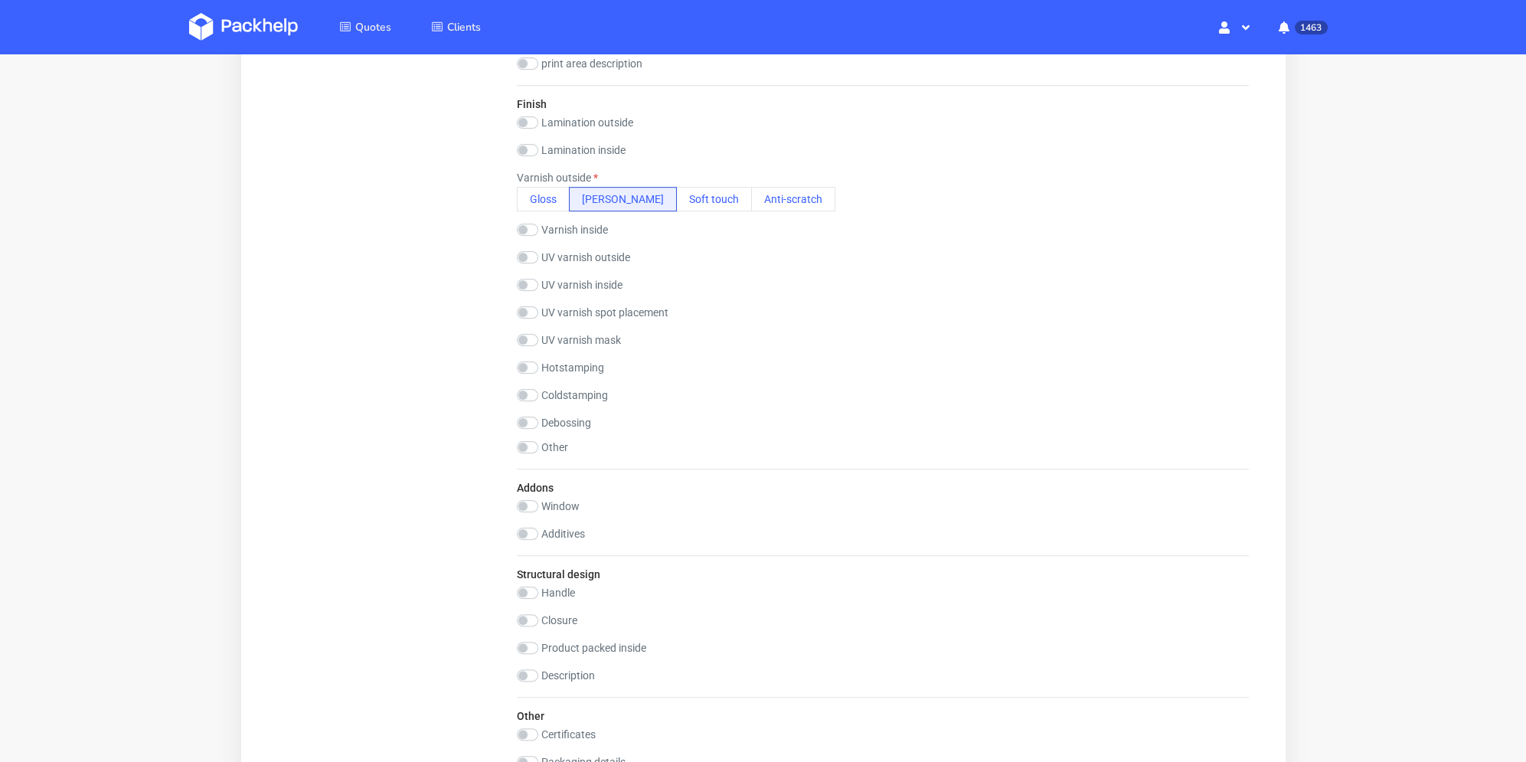
scroll to position [1180, 0]
